Goal: Complete application form: Complete application form

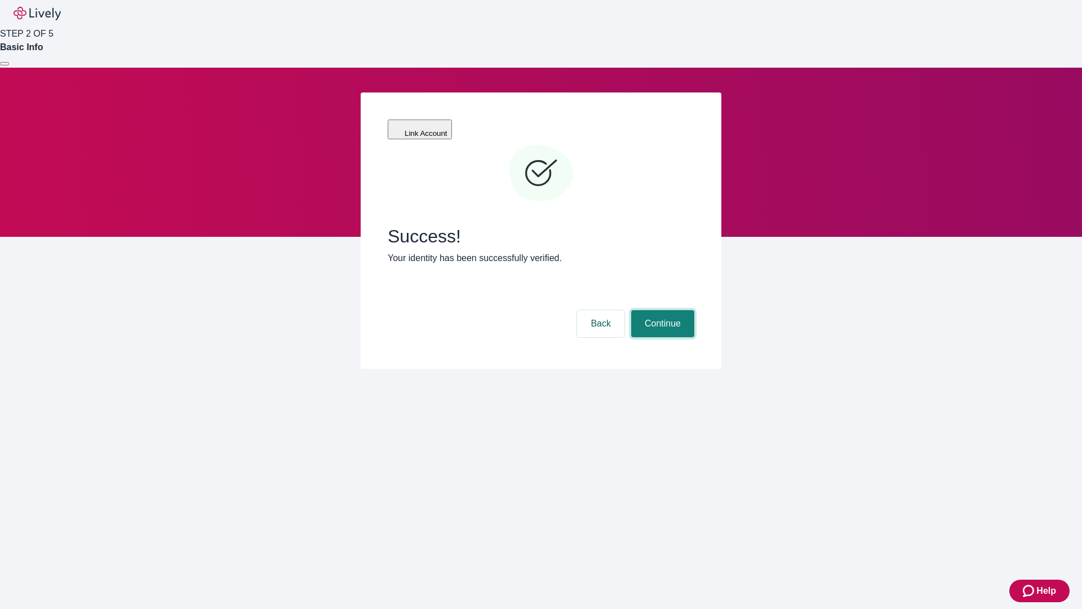
click at [661, 310] on button "Continue" at bounding box center [662, 323] width 63 height 27
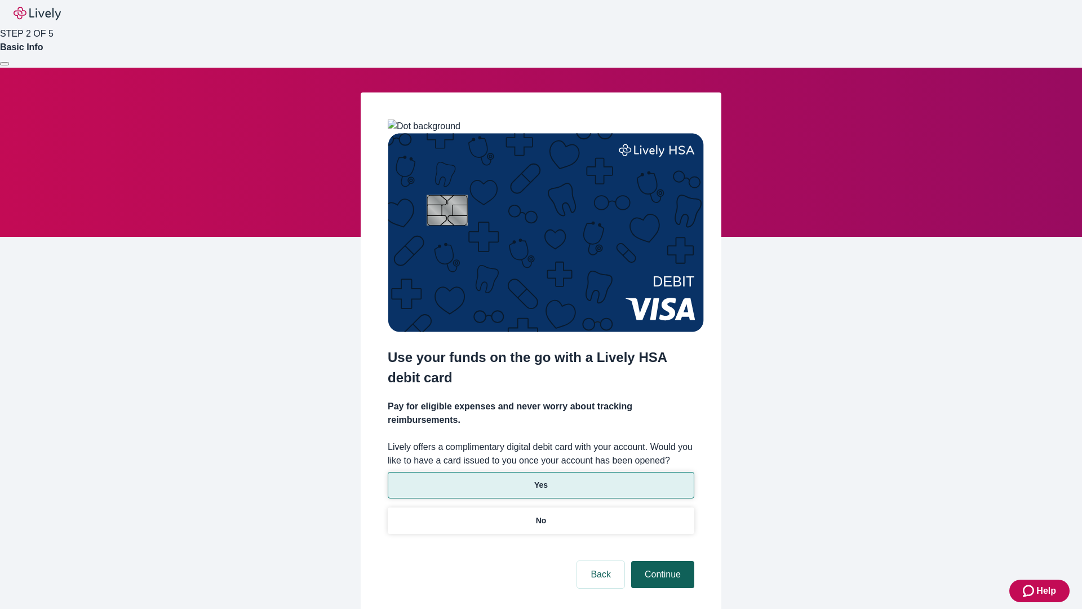
click at [541, 479] on p "Yes" at bounding box center [541, 485] width 14 height 12
click at [661, 561] on button "Continue" at bounding box center [662, 574] width 63 height 27
